Goal: Information Seeking & Learning: Learn about a topic

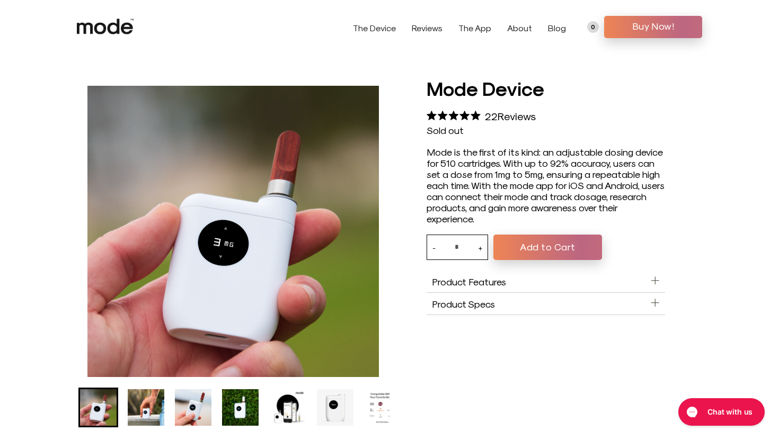
click at [165, 408] on li "Go to slide 2" at bounding box center [146, 408] width 40 height 40
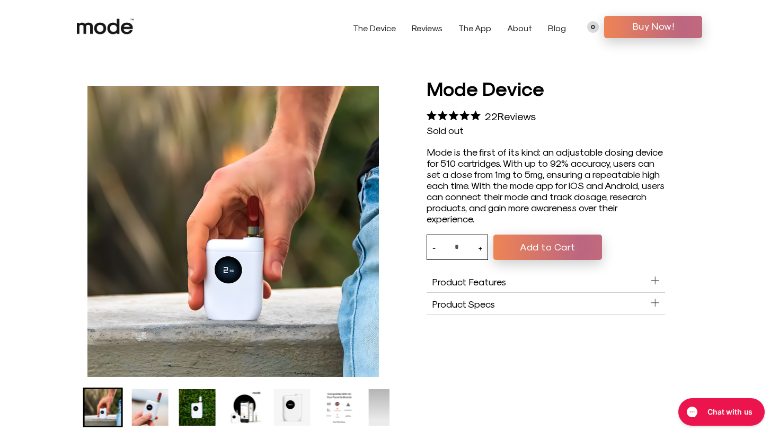
click at [182, 409] on img "Go to slide 4" at bounding box center [197, 407] width 37 height 37
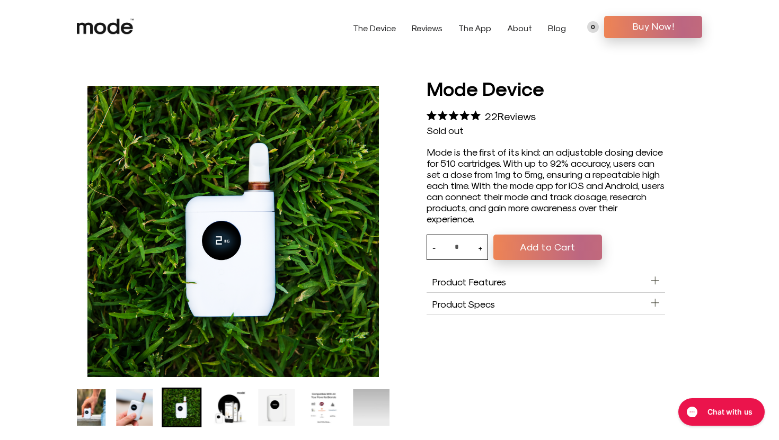
click at [236, 413] on img "Go to slide 5" at bounding box center [229, 407] width 37 height 37
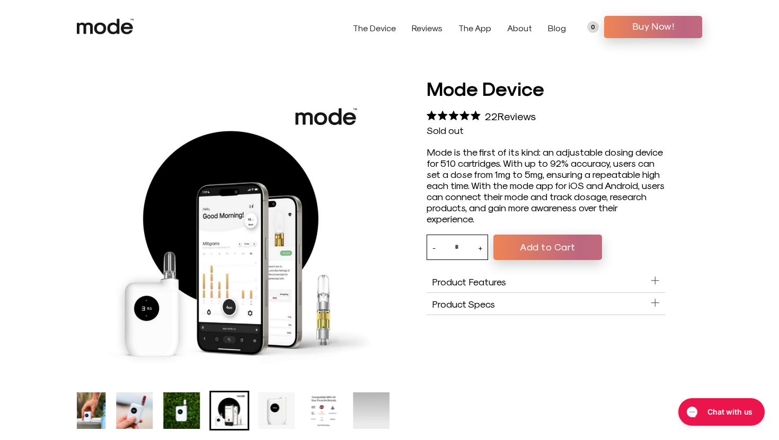
click at [273, 419] on img "Go to slide 6" at bounding box center [276, 411] width 37 height 37
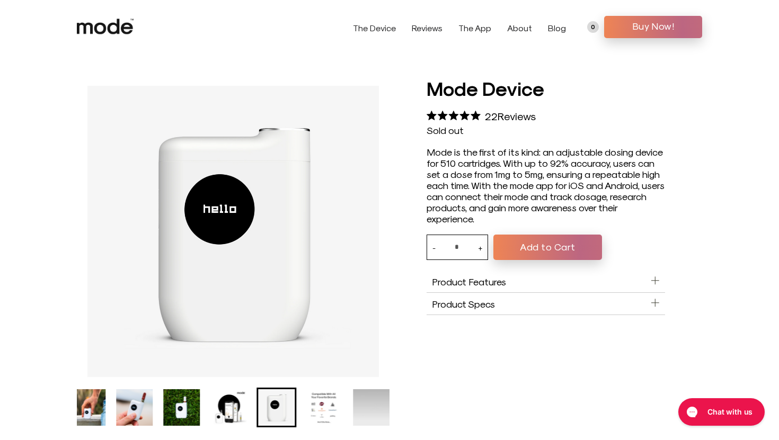
click at [324, 419] on img "Go to slide 7" at bounding box center [324, 407] width 37 height 37
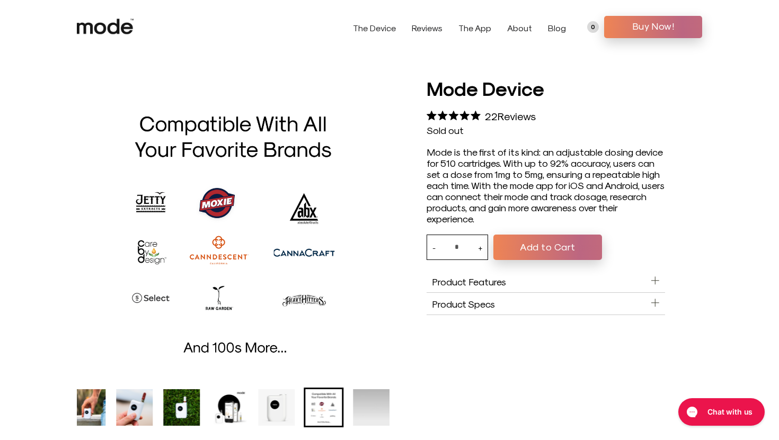
click at [107, 405] on ul "Mode Device product thumbnail" at bounding box center [174, 408] width 313 height 40
click at [75, 402] on div at bounding box center [389, 259] width 699 height 368
click at [85, 410] on img "Go to slide 2" at bounding box center [87, 407] width 37 height 37
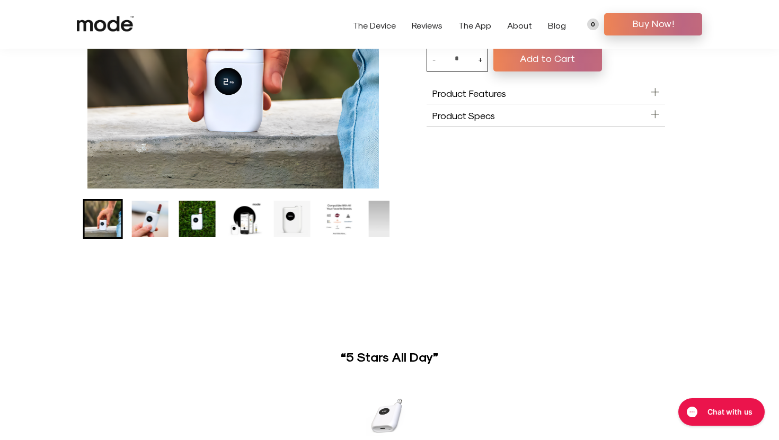
scroll to position [189, 0]
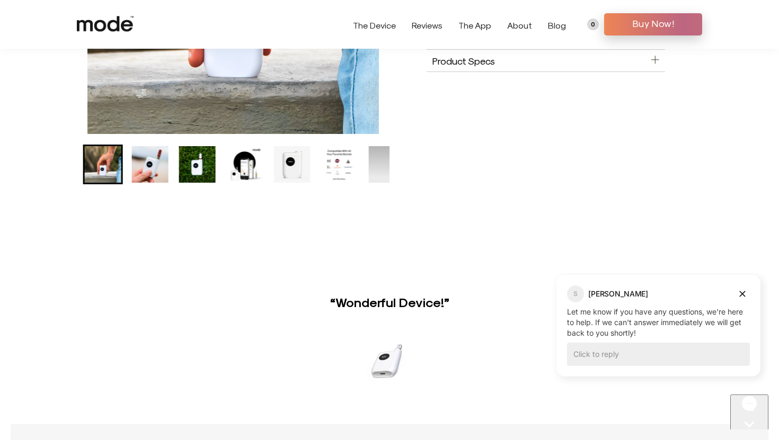
click at [239, 171] on img "Go to slide 5" at bounding box center [244, 164] width 37 height 37
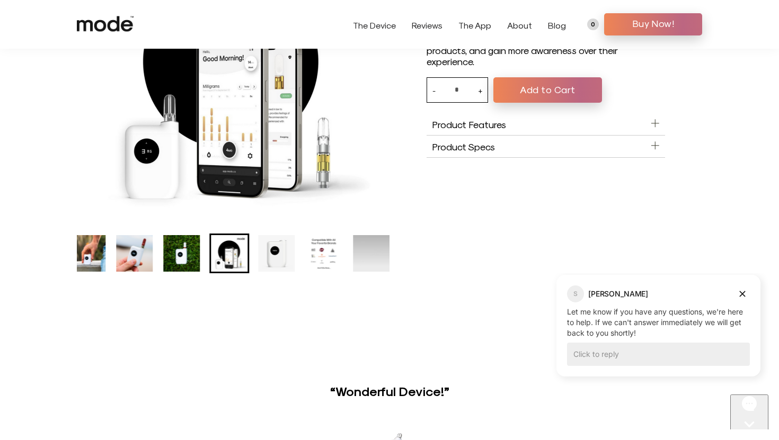
scroll to position [62, 0]
